Goal: Task Accomplishment & Management: Complete application form

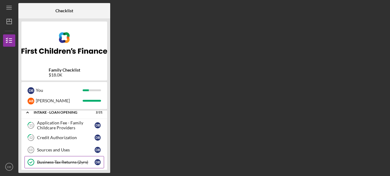
scroll to position [17, 0]
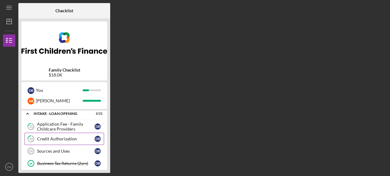
click at [82, 140] on div "Credit Authorization" at bounding box center [66, 138] width 58 height 5
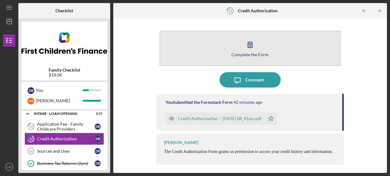
click at [257, 52] on div "Complete the Form" at bounding box center [250, 54] width 37 height 5
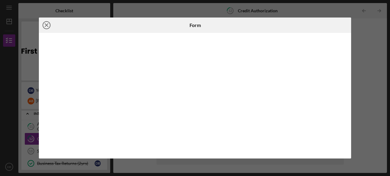
click at [48, 26] on line at bounding box center [46, 25] width 3 height 3
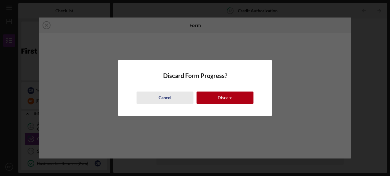
click at [167, 96] on div "Cancel" at bounding box center [165, 97] width 13 height 12
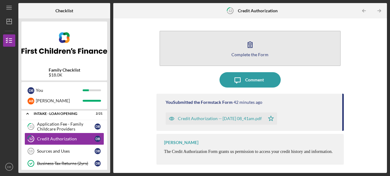
click at [249, 50] on icon "button" at bounding box center [250, 44] width 15 height 15
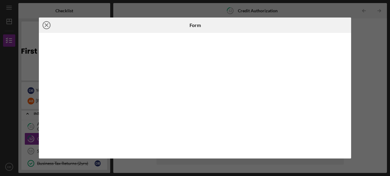
click at [47, 24] on icon "Icon/Close" at bounding box center [46, 24] width 15 height 15
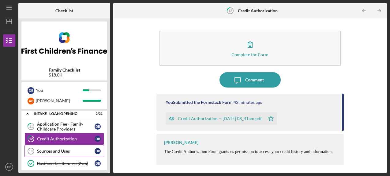
click at [55, 150] on div "Sources and Uses" at bounding box center [66, 150] width 58 height 5
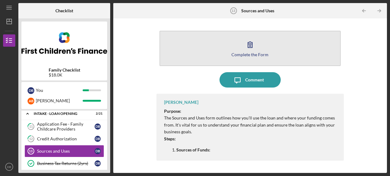
click at [257, 45] on icon "button" at bounding box center [250, 44] width 15 height 15
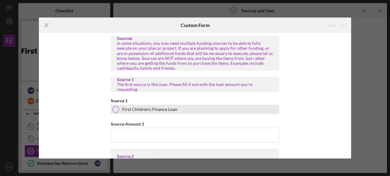
click at [116, 109] on div at bounding box center [115, 109] width 7 height 7
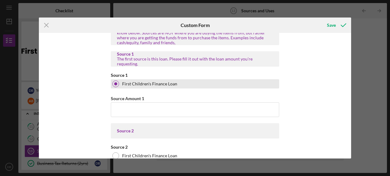
scroll to position [28, 0]
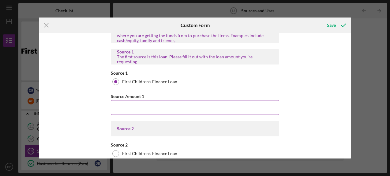
click at [187, 105] on input "Source Amount 1" at bounding box center [195, 107] width 169 height 15
type input "$18,000"
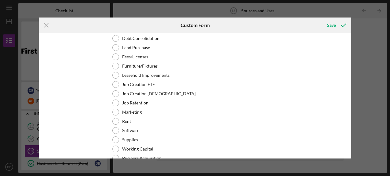
scroll to position [783, 0]
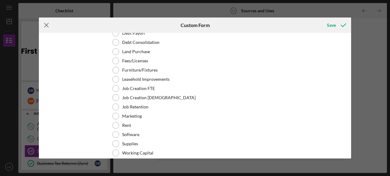
click at [47, 24] on icon "Icon/Menu Close" at bounding box center [46, 24] width 15 height 15
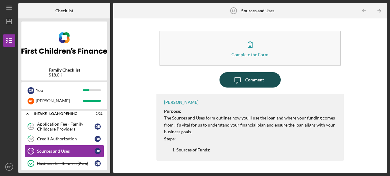
click at [248, 77] on div "Comment" at bounding box center [255, 79] width 19 height 15
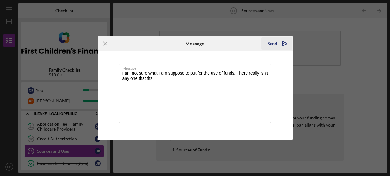
type textarea "I am not sure what I am suppose to put for the use of funds. There really isn't…"
click at [274, 44] on div "Send" at bounding box center [273, 43] width 10 height 12
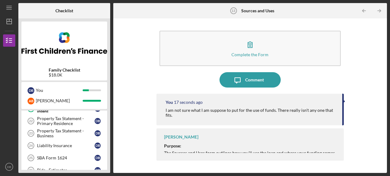
scroll to position [157, 0]
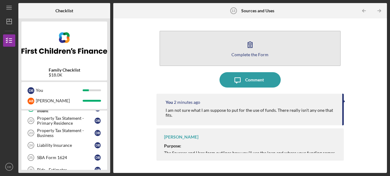
click at [251, 45] on icon "button" at bounding box center [250, 45] width 4 height 6
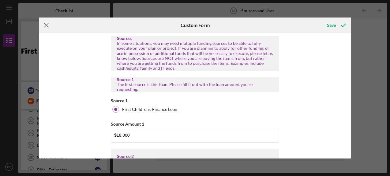
click at [46, 25] on icon "Icon/Menu Close" at bounding box center [46, 24] width 15 height 15
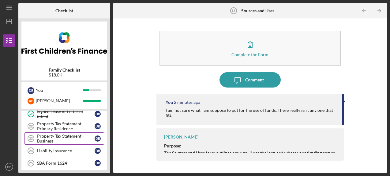
scroll to position [151, 0]
click at [68, 128] on div "Property Tax Statement - Primary Residence" at bounding box center [66, 127] width 58 height 10
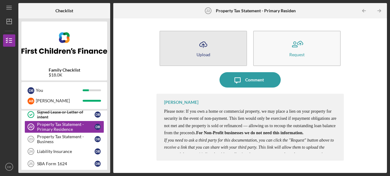
click at [211, 46] on icon "Icon/Upload" at bounding box center [203, 44] width 15 height 15
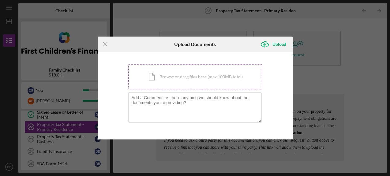
click at [185, 73] on div "Icon/Document Browse or drag files here (max 100MB total) Tap to choose files o…" at bounding box center [195, 76] width 134 height 25
type textarea "/Users/[PERSON_NAME]/Downloads/IMG_2884.jpeg"
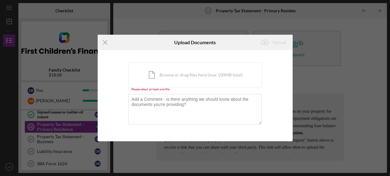
type textarea "/Users/[PERSON_NAME]/Downloads/IMG_2884.jpeg"
type textarea "/Users/[PERSON_NAME]/Downloads/IMG_2884.pdf"
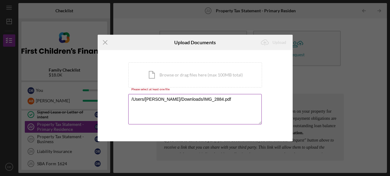
drag, startPoint x: 1, startPoint y: 22, endPoint x: 198, endPoint y: 104, distance: 213.2
click at [198, 104] on textarea "/Users/[PERSON_NAME]/Downloads/IMG_2884.pdf" at bounding box center [195, 109] width 134 height 30
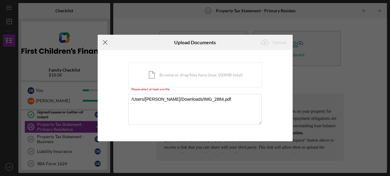
click at [104, 41] on icon "Icon/Menu Close" at bounding box center [105, 42] width 15 height 15
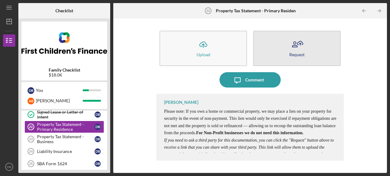
click at [302, 51] on icon "button" at bounding box center [297, 44] width 15 height 15
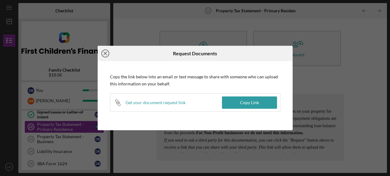
click at [101, 51] on icon "Icon/Close" at bounding box center [105, 53] width 15 height 15
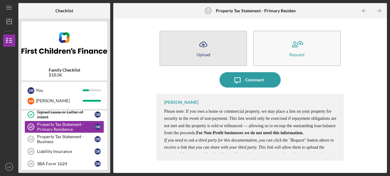
click at [204, 51] on icon "Icon/Upload" at bounding box center [203, 44] width 15 height 15
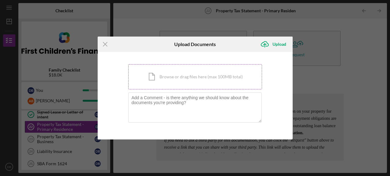
click at [199, 74] on div "Icon/Document Browse or drag files here (max 100MB total) Tap to choose files o…" at bounding box center [195, 76] width 134 height 25
click at [270, 42] on icon "Icon/Upload" at bounding box center [264, 43] width 15 height 15
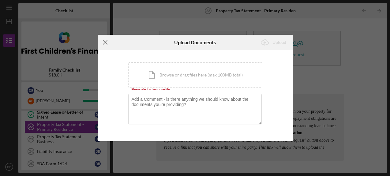
click at [109, 40] on icon "Icon/Menu Close" at bounding box center [105, 42] width 15 height 15
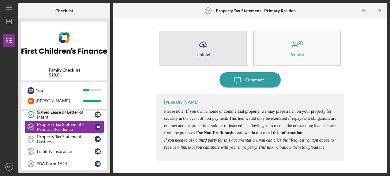
click at [207, 45] on icon "Icon/Upload" at bounding box center [203, 44] width 15 height 15
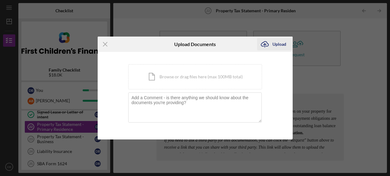
click at [278, 43] on div "Upload" at bounding box center [280, 44] width 14 height 12
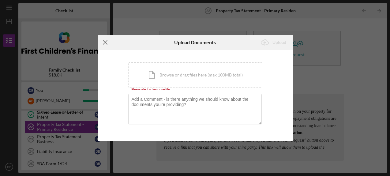
click at [106, 42] on line at bounding box center [105, 42] width 4 height 4
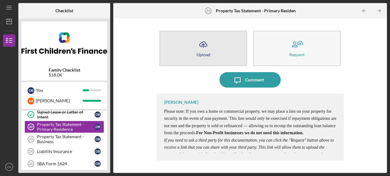
click at [223, 56] on button "Icon/Upload Upload" at bounding box center [204, 48] width 88 height 35
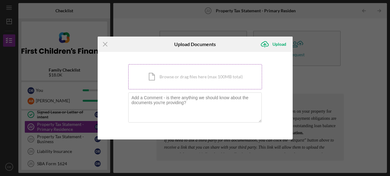
click at [178, 75] on div "Icon/Document Browse or drag files here (max 100MB total) Tap to choose files o…" at bounding box center [195, 76] width 134 height 25
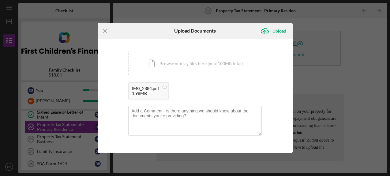
click at [146, 92] on div "1.98MB" at bounding box center [145, 93] width 27 height 5
click at [270, 32] on icon "Icon/Upload" at bounding box center [264, 30] width 15 height 15
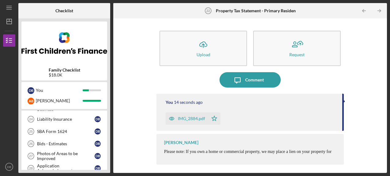
scroll to position [182, 0]
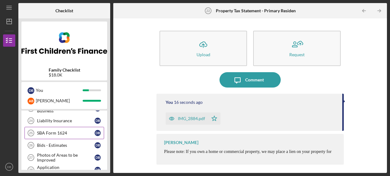
click at [66, 133] on div "SBA Form 1624" at bounding box center [66, 132] width 58 height 5
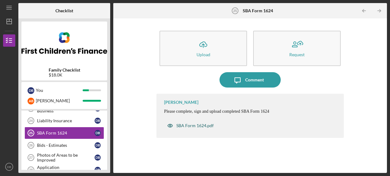
click at [196, 124] on div "SBA Form 1624.pdf" at bounding box center [195, 125] width 37 height 5
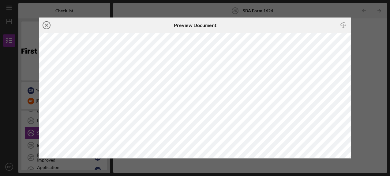
click at [45, 25] on icon "Icon/Close" at bounding box center [46, 24] width 15 height 15
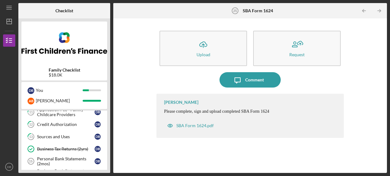
scroll to position [32, 0]
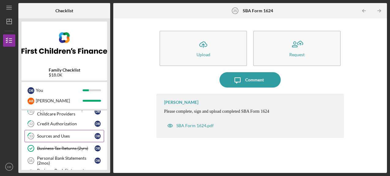
click at [66, 135] on div "Sources and Uses" at bounding box center [66, 135] width 58 height 5
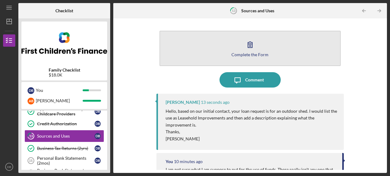
click at [249, 53] on div "Complete the Form" at bounding box center [250, 54] width 37 height 5
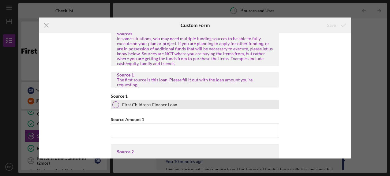
scroll to position [5, 0]
click at [113, 104] on div at bounding box center [115, 104] width 7 height 7
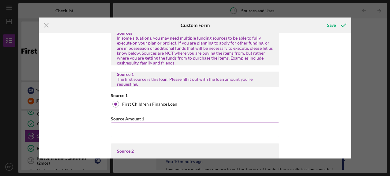
click at [149, 125] on input "Source Amount 1" at bounding box center [195, 129] width 169 height 15
type input "$18,000"
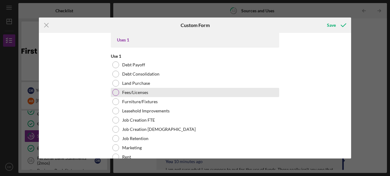
scroll to position [756, 0]
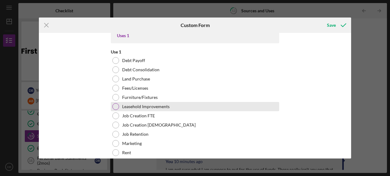
click at [115, 106] on div at bounding box center [115, 106] width 7 height 7
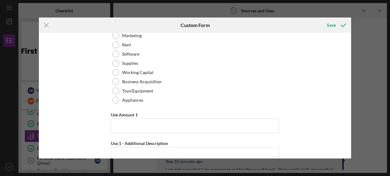
scroll to position [868, 0]
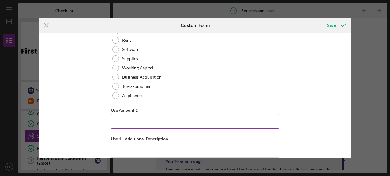
click at [150, 123] on input "Use Amount 1" at bounding box center [195, 121] width 169 height 15
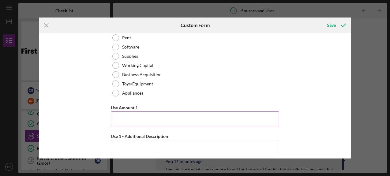
click at [135, 117] on input "Use Amount 1" at bounding box center [195, 118] width 169 height 15
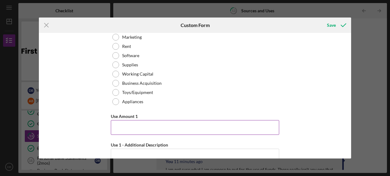
scroll to position [863, 0]
type input "$5"
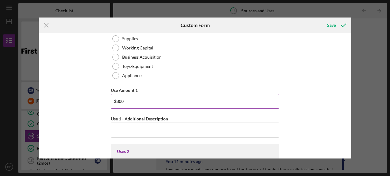
scroll to position [895, 0]
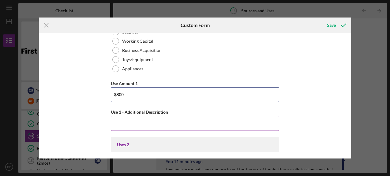
type input "$800"
click at [136, 124] on input "Use 1 - Additional Description" at bounding box center [195, 123] width 169 height 15
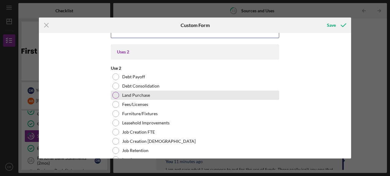
scroll to position [993, 0]
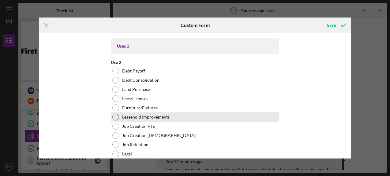
type input "clean out and disposal of items currently in [GEOGRAPHIC_DATA]"
click at [116, 116] on div at bounding box center [115, 116] width 7 height 7
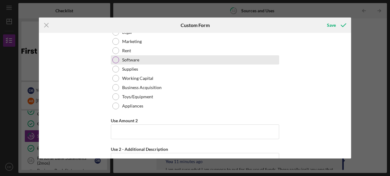
scroll to position [1118, 0]
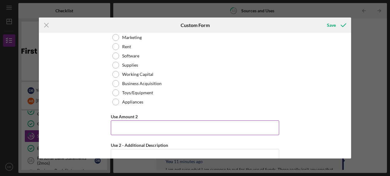
click at [148, 128] on input "Use Amount 2" at bounding box center [195, 127] width 169 height 15
type input "$3,000"
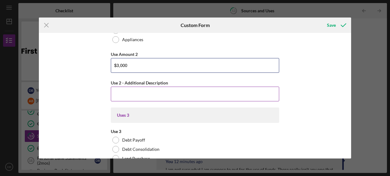
scroll to position [1181, 0]
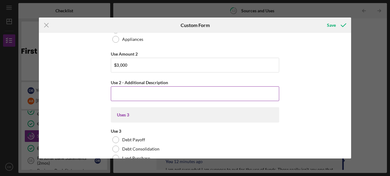
click at [136, 93] on input "Use 2 - Additional Description" at bounding box center [195, 93] width 169 height 15
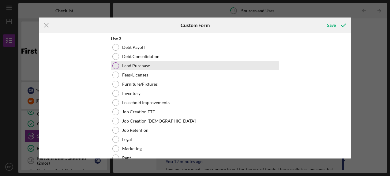
scroll to position [1276, 0]
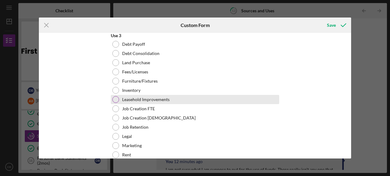
type input "repair of steel roof"
click at [114, 99] on div at bounding box center [115, 99] width 7 height 7
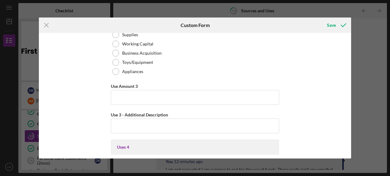
scroll to position [1418, 0]
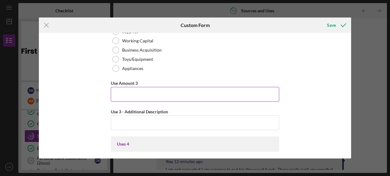
click at [140, 94] on input "Use Amount 3" at bounding box center [195, 94] width 169 height 15
type input "$4,000"
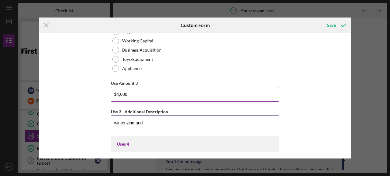
type input "winterizing and"
drag, startPoint x: 131, startPoint y: 91, endPoint x: 103, endPoint y: 94, distance: 28.6
click at [103, 94] on div "Sources In some situations, you may need multiple funding sources to be able to…" at bounding box center [195, 95] width 312 height 125
click at [146, 120] on input "winterizing and" at bounding box center [195, 122] width 169 height 15
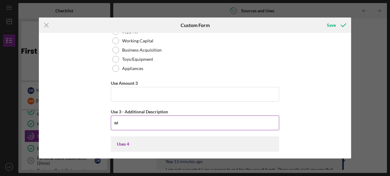
type input "w"
type input "s"
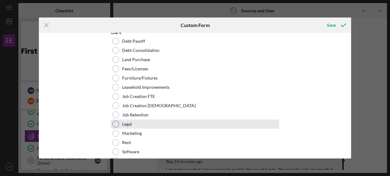
scroll to position [1545, 0]
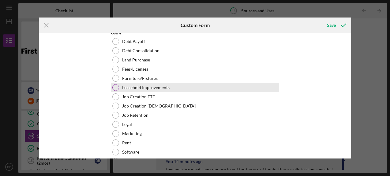
type input "winterizing pole shed"
click at [114, 87] on div at bounding box center [115, 87] width 7 height 7
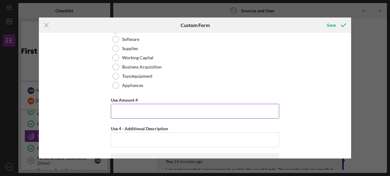
scroll to position [1658, 0]
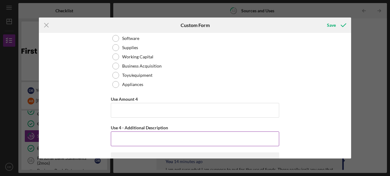
click at [151, 136] on input "Use 4 - Additional Description" at bounding box center [195, 138] width 169 height 15
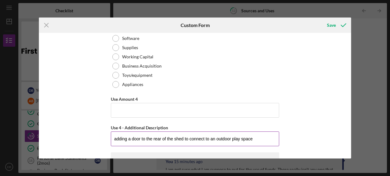
click at [258, 138] on input "adding a door to the rear of the shed to connect to an outdoor play space" at bounding box center [195, 138] width 169 height 15
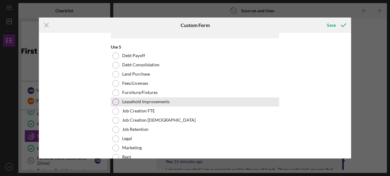
scroll to position [1788, 0]
type input "adding a door to the rear of the shed to connect to an outdoor play space."
click at [116, 100] on div at bounding box center [115, 100] width 7 height 7
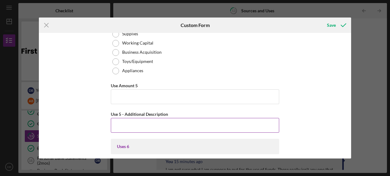
scroll to position [1931, 0]
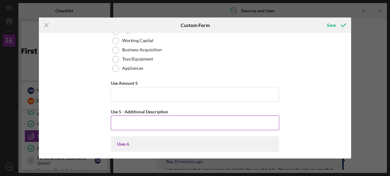
click at [181, 120] on input "Use 5 - Additional Description" at bounding box center [195, 122] width 169 height 15
click at [143, 123] on input "play equipment for all ages" at bounding box center [195, 122] width 169 height 15
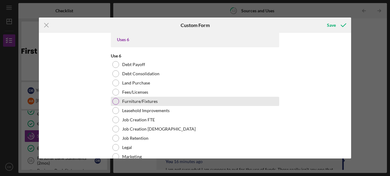
scroll to position [2038, 0]
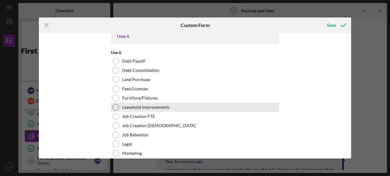
type input "play equipment for all ages"
click at [115, 105] on div at bounding box center [115, 107] width 7 height 7
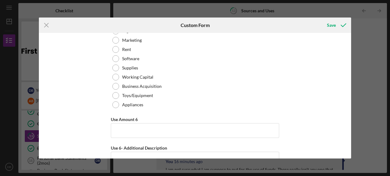
scroll to position [2165, 0]
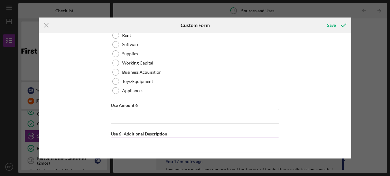
click at [155, 144] on input "Use 6- Additional Description" at bounding box center [195, 144] width 169 height 15
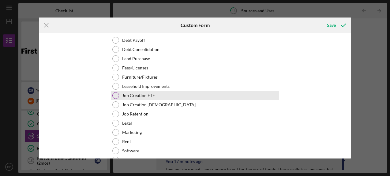
scroll to position [2321, 0]
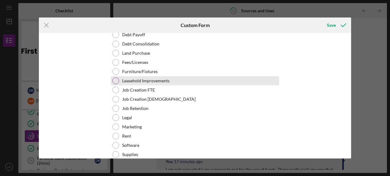
type input "creating a useable floor."
click at [116, 79] on div at bounding box center [115, 80] width 7 height 7
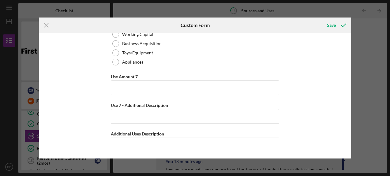
scroll to position [2470, 0]
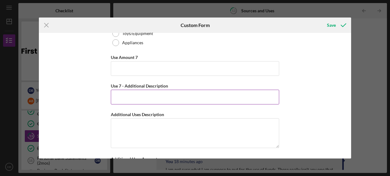
click at [168, 98] on input "Use 7 - Additional Description" at bounding box center [195, 96] width 169 height 15
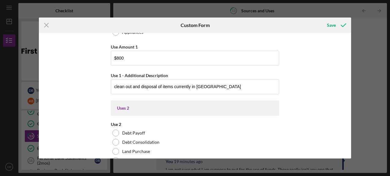
scroll to position [932, 0]
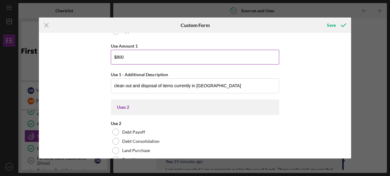
drag, startPoint x: 123, startPoint y: 55, endPoint x: 116, endPoint y: 55, distance: 6.4
click at [116, 55] on input "$800" at bounding box center [195, 57] width 169 height 15
type input "$1,000"
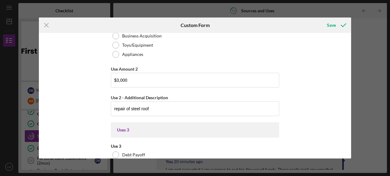
scroll to position [1166, 0]
drag, startPoint x: 139, startPoint y: 107, endPoint x: 130, endPoint y: 106, distance: 9.8
click at [130, 106] on input "repair of steel roof" at bounding box center [195, 108] width 169 height 15
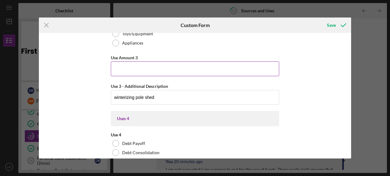
scroll to position [1446, 0]
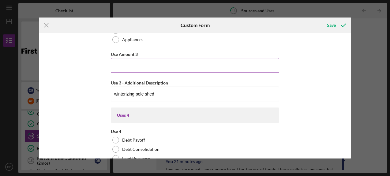
type input "repair of AG roof"
click at [158, 66] on input "Use Amount 3" at bounding box center [195, 65] width 169 height 15
type input "$2,000"
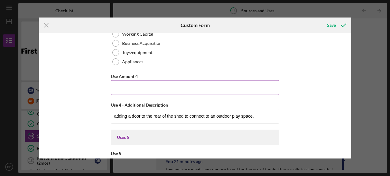
scroll to position [1683, 0]
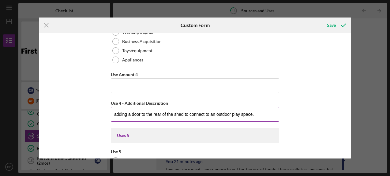
click at [160, 113] on input "adding a door to the rear of the shed to connect to an outdoor play space." at bounding box center [195, 114] width 169 height 15
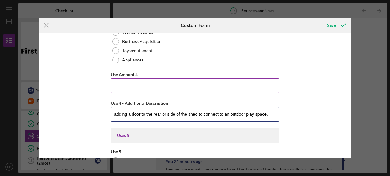
type input "adding a door to the rear or side of the shed to connect to an outdoor play spa…"
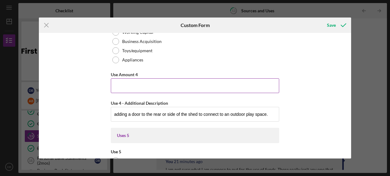
click at [231, 84] on input "Use Amount 4" at bounding box center [195, 85] width 169 height 15
type input "$4,000"
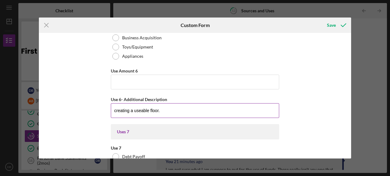
scroll to position [2200, 0]
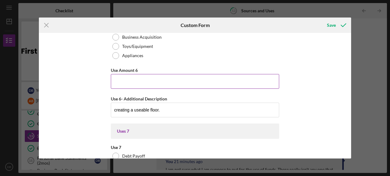
click at [165, 86] on input "Use Amount 6" at bounding box center [195, 81] width 169 height 15
type input "$2,000"
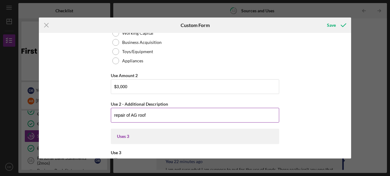
scroll to position [1160, 0]
click at [165, 113] on input "repair of AG roof" at bounding box center [195, 114] width 169 height 15
type input "repair of AG roof and wall"
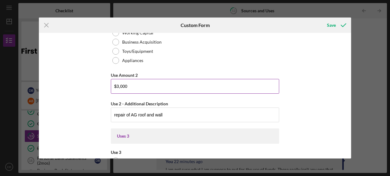
click at [117, 86] on input "$3,000" at bounding box center [195, 86] width 169 height 15
type input "$6,000"
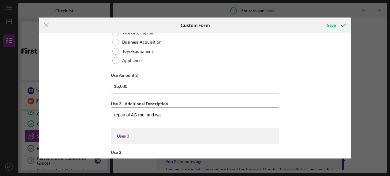
click at [217, 101] on div "Use 2 - Additional Description" at bounding box center [195, 104] width 169 height 8
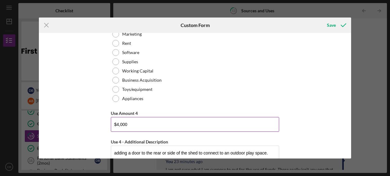
scroll to position [1643, 0]
click at [116, 124] on input "$4,000" at bounding box center [195, 125] width 169 height 15
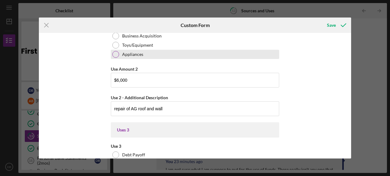
scroll to position [1167, 0]
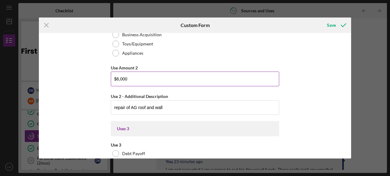
type input "$2,000"
click at [117, 76] on input "$6,000" at bounding box center [195, 78] width 169 height 15
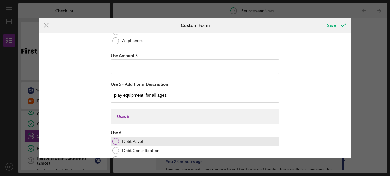
scroll to position [1923, 0]
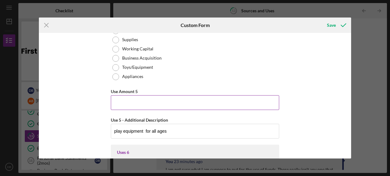
type input "$4,000"
click at [153, 105] on input "Use Amount 5" at bounding box center [195, 102] width 169 height 15
type input "$7,000"
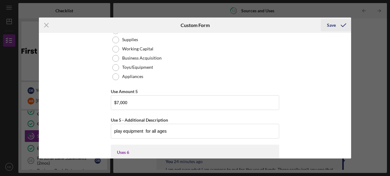
click at [336, 24] on div "Save" at bounding box center [331, 25] width 9 height 12
